Goal: Information Seeking & Learning: Find contact information

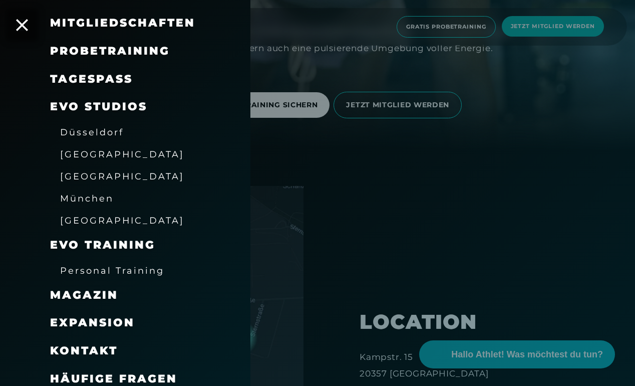
scroll to position [97, 0]
click at [86, 346] on span "Kontakt" at bounding box center [84, 351] width 68 height 14
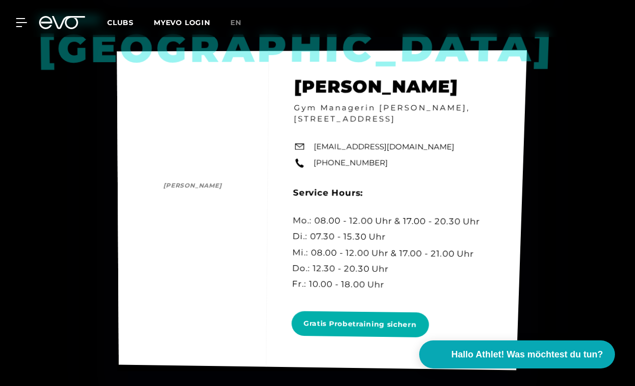
scroll to position [3556, 0]
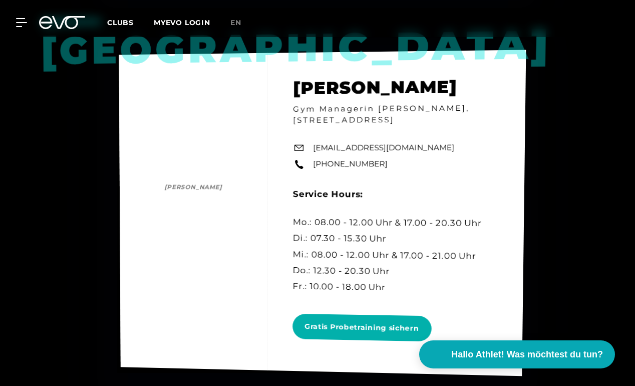
drag, startPoint x: 313, startPoint y: 163, endPoint x: 431, endPoint y: 169, distance: 117.9
click at [431, 169] on div "Hamburg [PERSON_NAME] [PERSON_NAME] Gym Managerin [PERSON_NAME], [STREET_ADDRES…" at bounding box center [322, 213] width 407 height 326
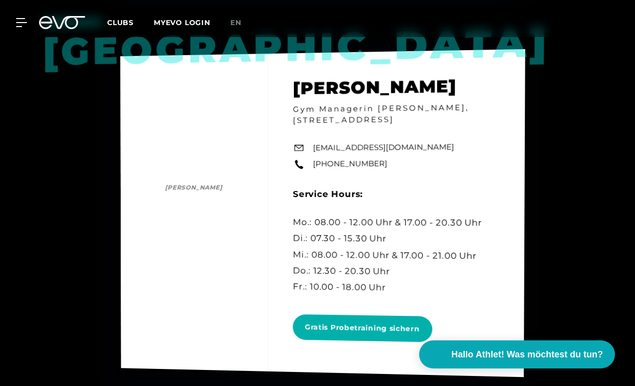
click at [440, 184] on div "Hamburg [PERSON_NAME] [PERSON_NAME] Gym Managerin [PERSON_NAME], [STREET_ADDRES…" at bounding box center [322, 213] width 405 height 328
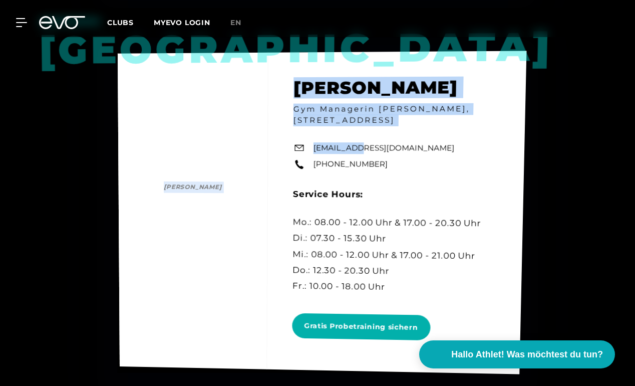
drag, startPoint x: 403, startPoint y: 166, endPoint x: 357, endPoint y: 163, distance: 46.7
click at [357, 163] on div "Hamburg [PERSON_NAME] [PERSON_NAME] Gym Managerin [PERSON_NAME], [STREET_ADDRES…" at bounding box center [322, 212] width 409 height 323
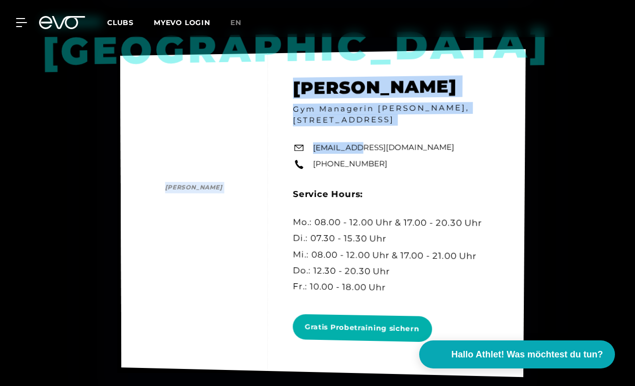
click at [455, 171] on div "Hamburg [PERSON_NAME] [PERSON_NAME] Gym Managerin [PERSON_NAME], [STREET_ADDRES…" at bounding box center [323, 213] width 406 height 328
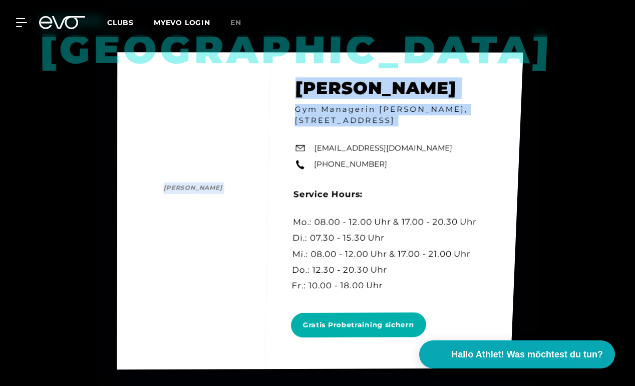
drag, startPoint x: 417, startPoint y: 166, endPoint x: 290, endPoint y: 166, distance: 127.8
click at [310, 166] on div "Hamburg [PERSON_NAME] [PERSON_NAME] Gym Managerin [PERSON_NAME], [STREET_ADDRES…" at bounding box center [320, 210] width 406 height 317
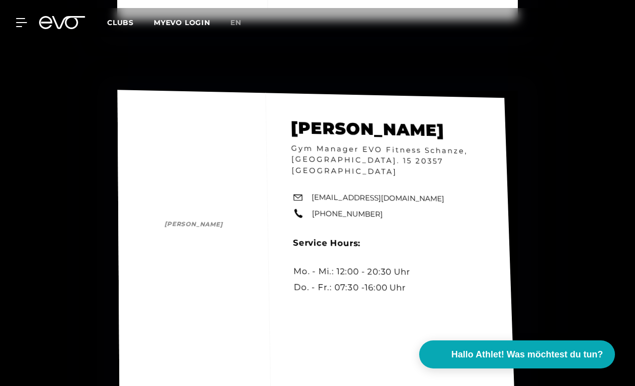
scroll to position [4742, 0]
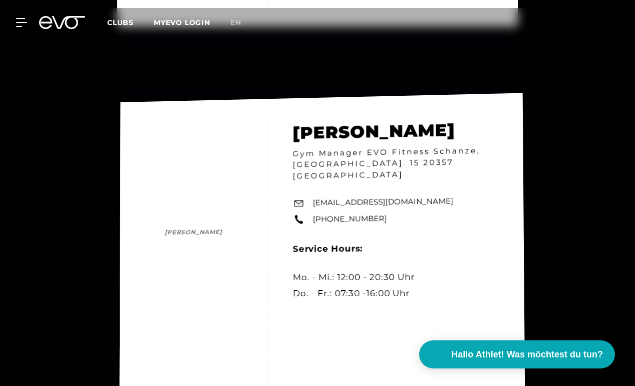
drag, startPoint x: 308, startPoint y: 186, endPoint x: 416, endPoint y: 188, distance: 108.2
click at [416, 188] on div "[PERSON_NAME] [PERSON_NAME] Gym Manager EVO Fitness Schanze, Kampstr. 15 20357 …" at bounding box center [322, 276] width 406 height 367
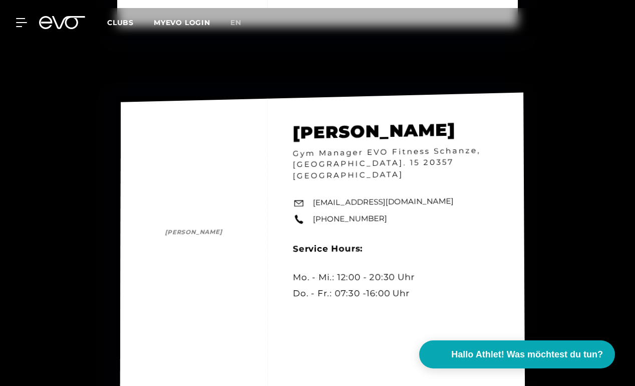
click at [413, 186] on div "[PERSON_NAME] [PERSON_NAME] Gym Manager EVO Fitness Schanze, Kampstr. 15 20357 …" at bounding box center [322, 277] width 405 height 368
drag, startPoint x: 310, startPoint y: 177, endPoint x: 422, endPoint y: 183, distance: 112.9
click at [422, 183] on div "[PERSON_NAME] [PERSON_NAME] Gym Manager EVO Fitness Schanze, Kampstr. 15 20357 …" at bounding box center [322, 276] width 405 height 368
drag, startPoint x: 407, startPoint y: 184, endPoint x: 421, endPoint y: 185, distance: 14.0
click at [421, 185] on div "[PERSON_NAME] [PERSON_NAME] Gym Manager EVO Fitness Schanze, Kampstr. 15 20357 …" at bounding box center [322, 276] width 405 height 368
